Goal: Use online tool/utility

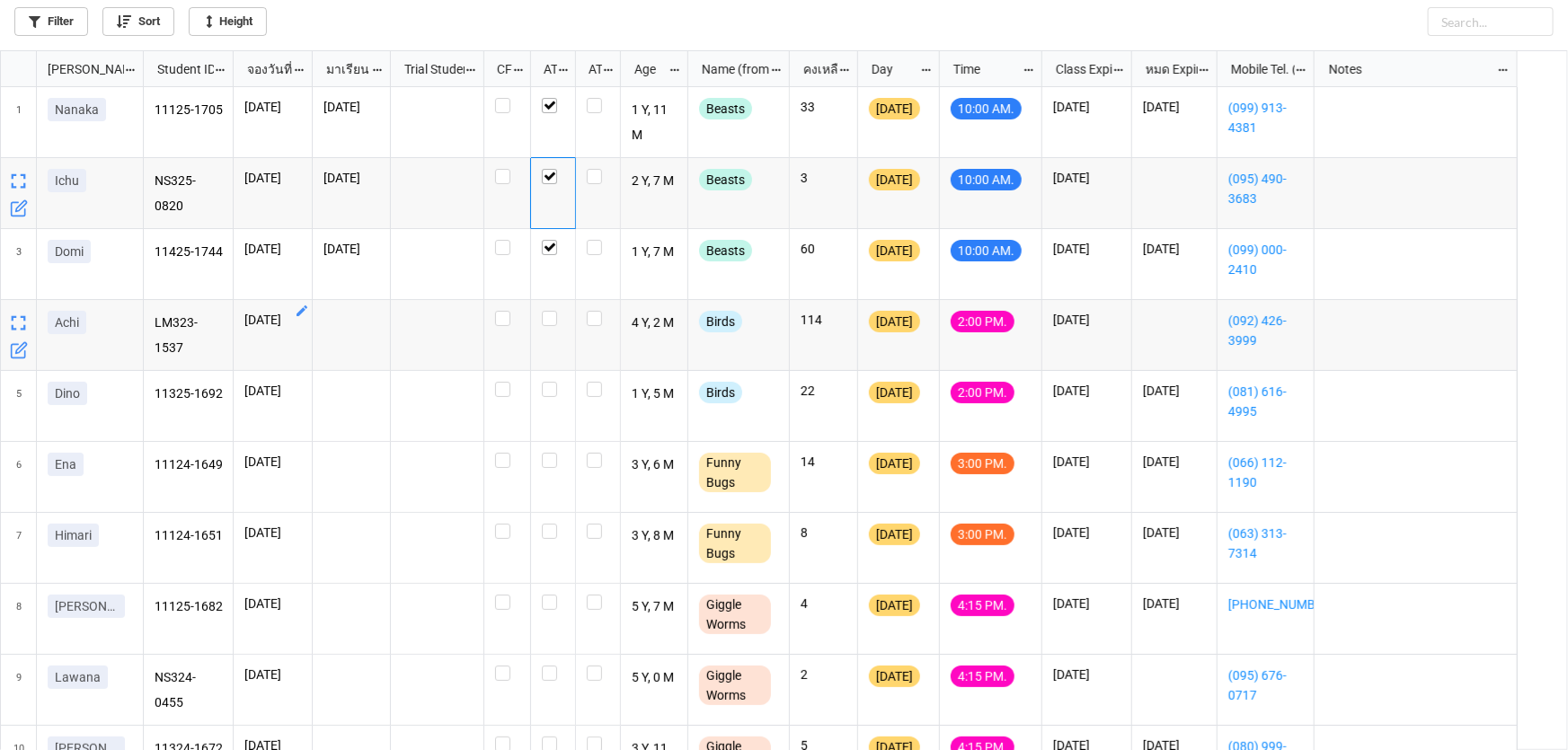
scroll to position [690, 1557]
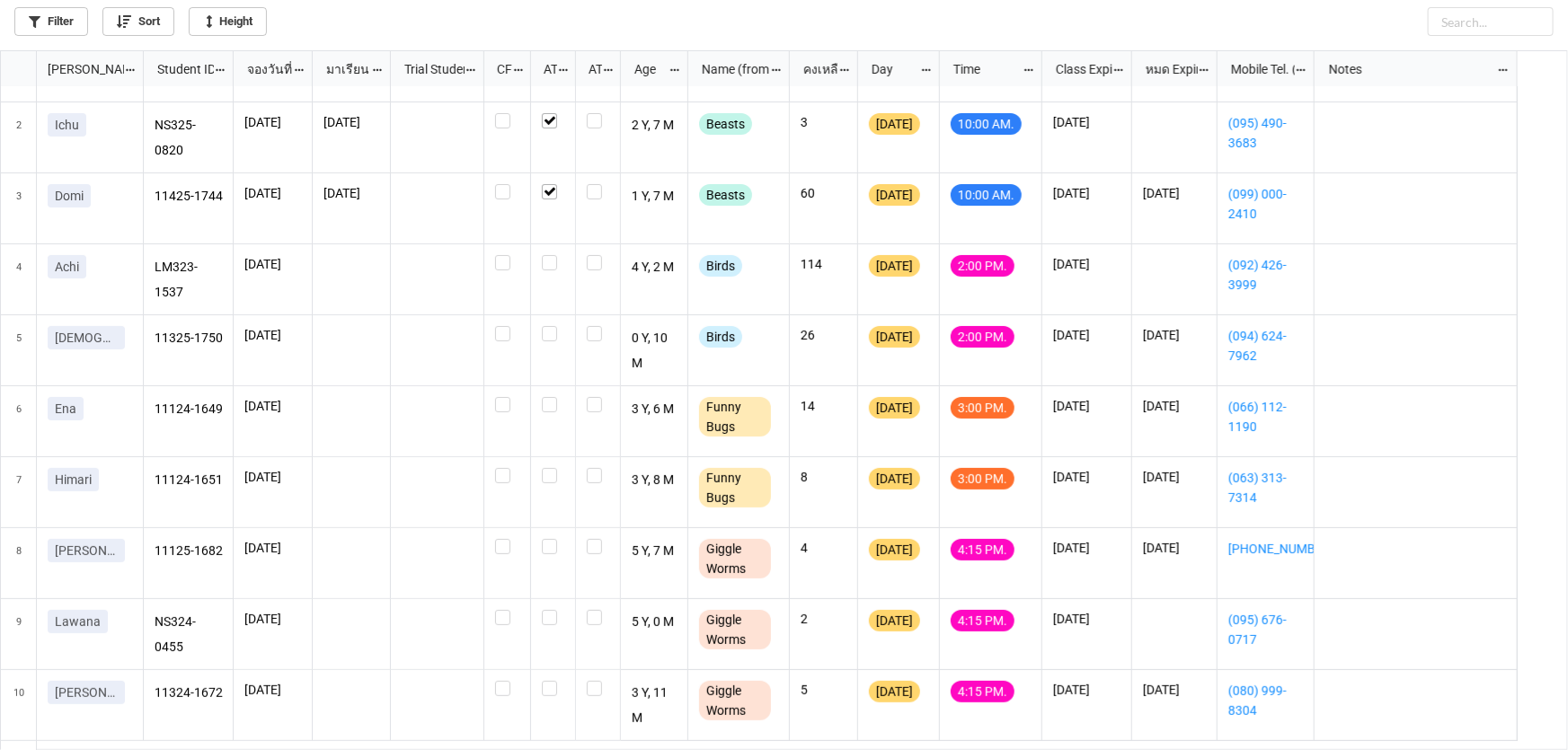
scroll to position [116, 0]
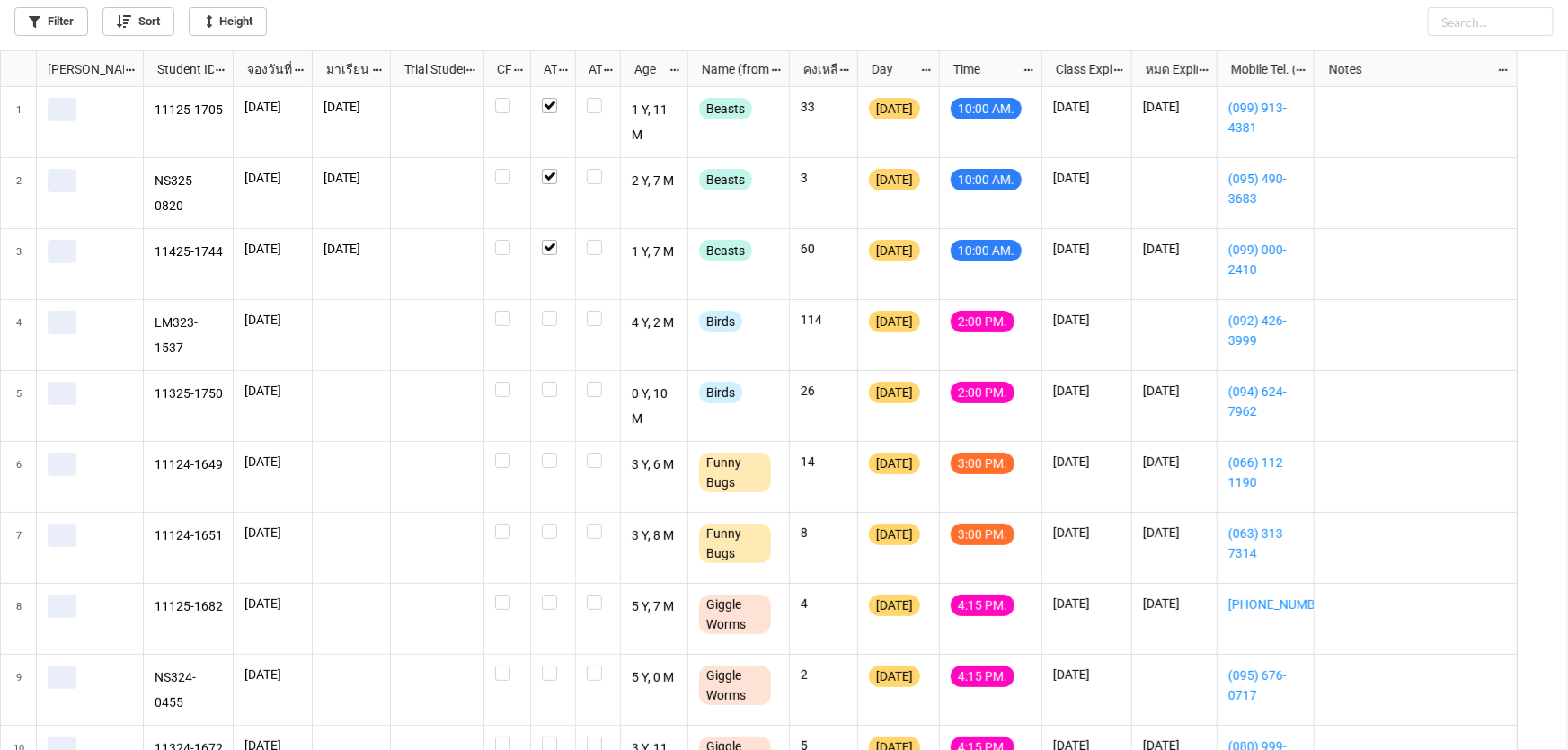
scroll to position [690, 1557]
